Goal: Find specific page/section: Find specific page/section

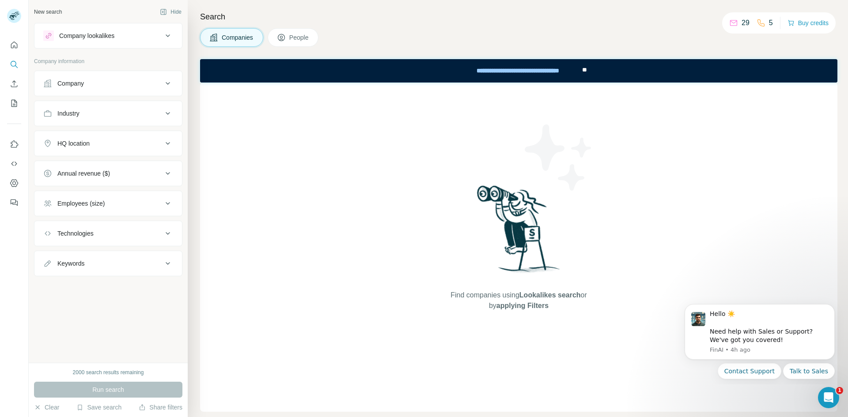
click at [304, 34] on span "People" at bounding box center [299, 37] width 20 height 9
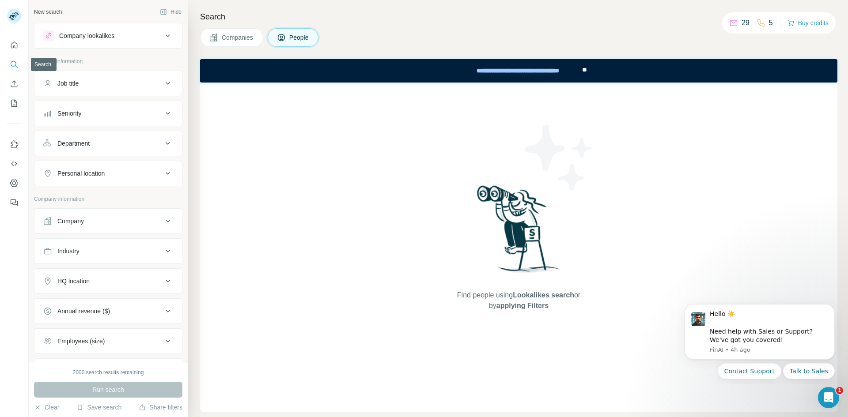
click at [16, 58] on button "Search" at bounding box center [14, 65] width 14 height 16
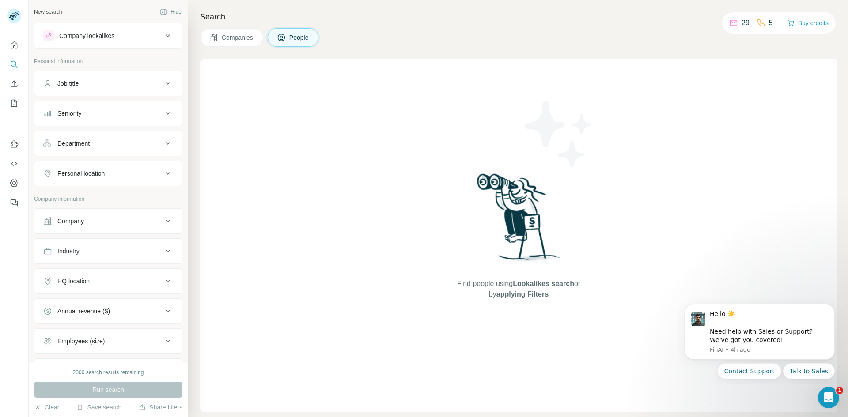
click at [224, 9] on div "Search Companies People Find people using Lookalikes search or by applying Filt…" at bounding box center [518, 208] width 660 height 417
click at [223, 21] on h4 "Search" at bounding box center [518, 17] width 637 height 12
click at [223, 16] on h4 "Search" at bounding box center [518, 17] width 637 height 12
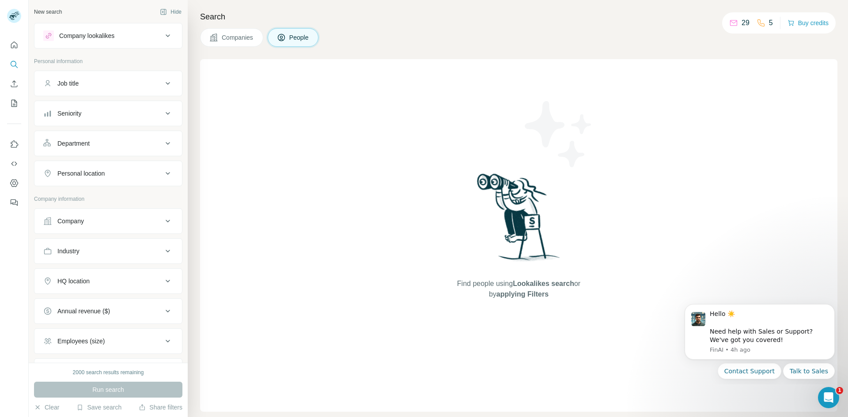
click at [219, 39] on button "Companies" at bounding box center [231, 37] width 63 height 19
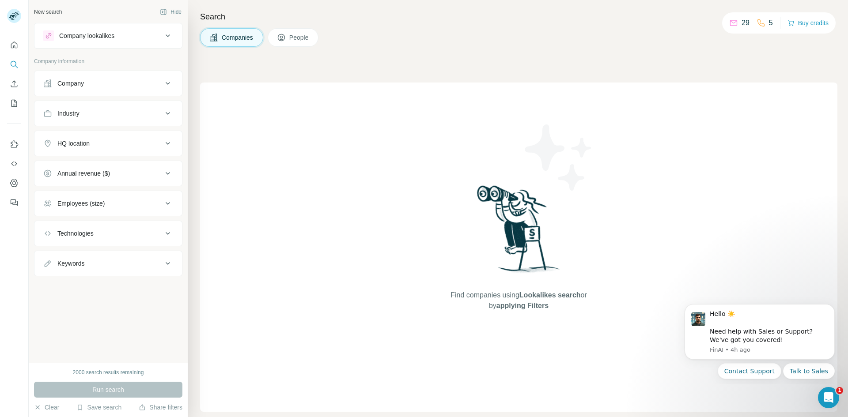
click at [221, 18] on h4 "Search" at bounding box center [518, 17] width 637 height 12
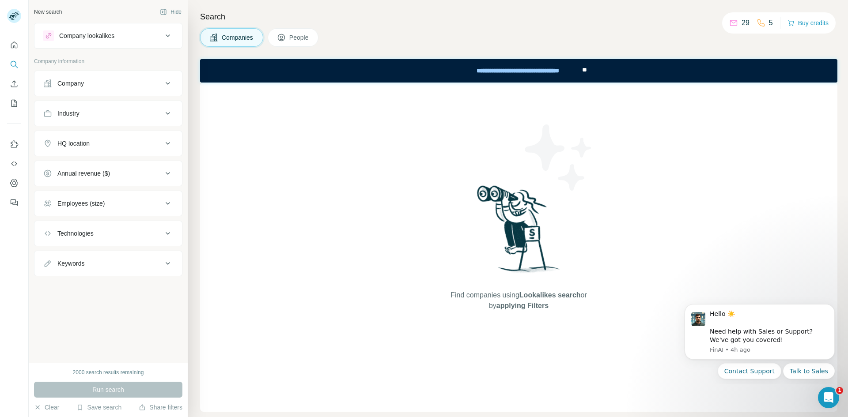
click at [144, 30] on button "Company lookalikes" at bounding box center [108, 35] width 148 height 21
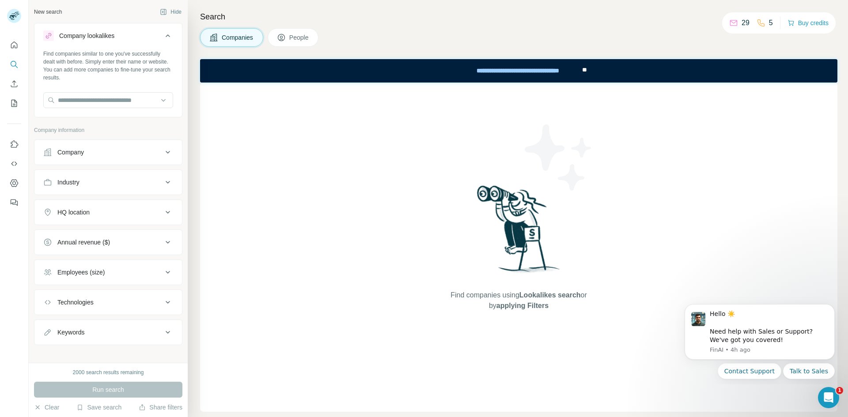
click at [213, 111] on div "Find companies using Lookalikes search or by applying Filters" at bounding box center [518, 247] width 637 height 329
